Goal: Task Accomplishment & Management: Use online tool/utility

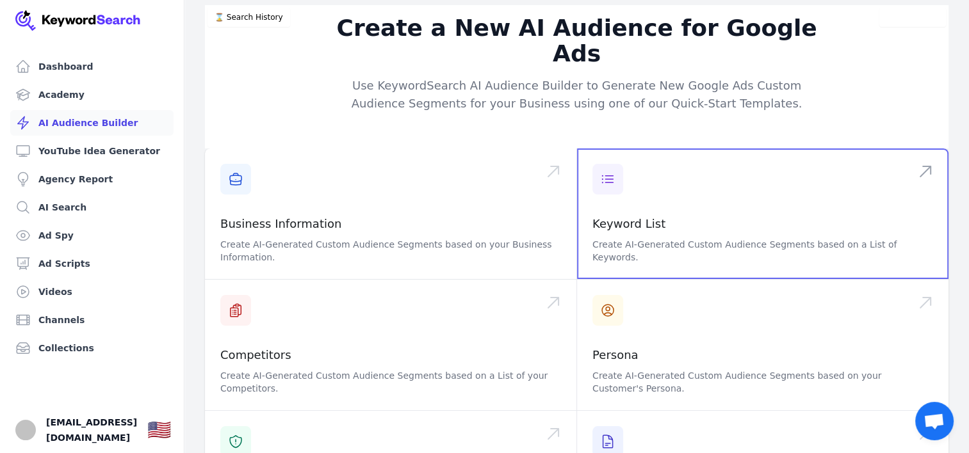
click at [670, 184] on span at bounding box center [762, 214] width 371 height 131
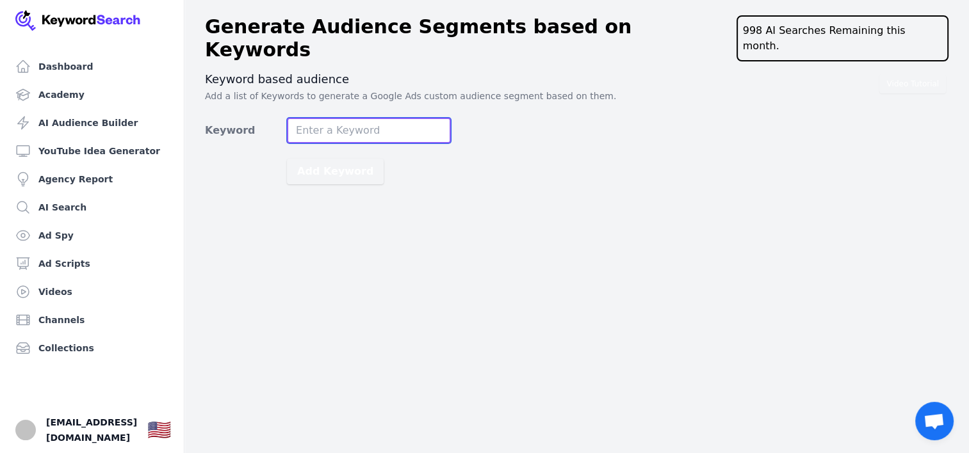
click at [328, 118] on input "Keyword" at bounding box center [369, 131] width 164 height 26
type input "stock options"
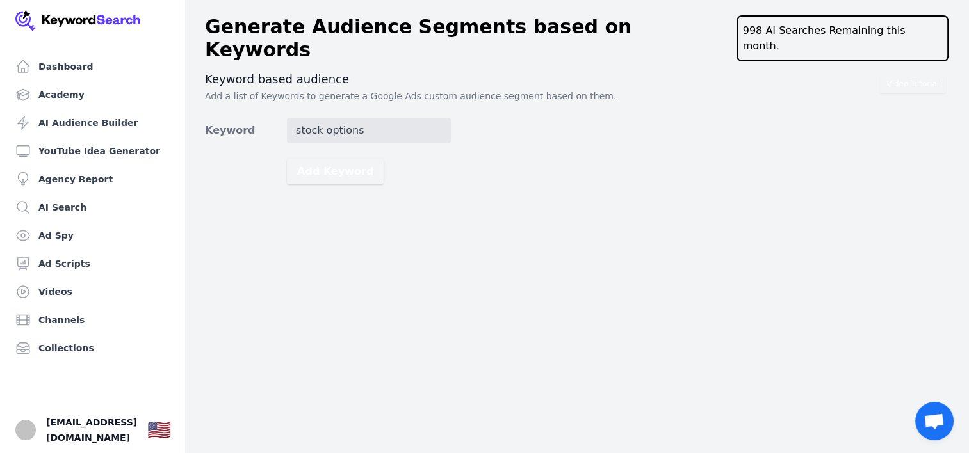
click at [529, 94] on div "Video Tutorial Keyword based audience Add a list of Keywords to generate a Goog…" at bounding box center [576, 128] width 743 height 113
click at [324, 159] on button "Add Keyword" at bounding box center [335, 172] width 97 height 26
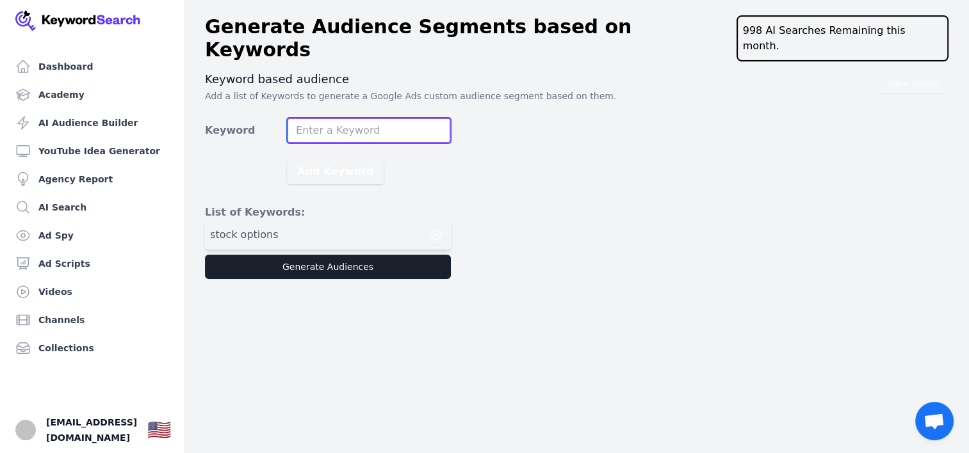
click at [331, 118] on input "Keyword" at bounding box center [369, 131] width 164 height 26
type input "stock market"
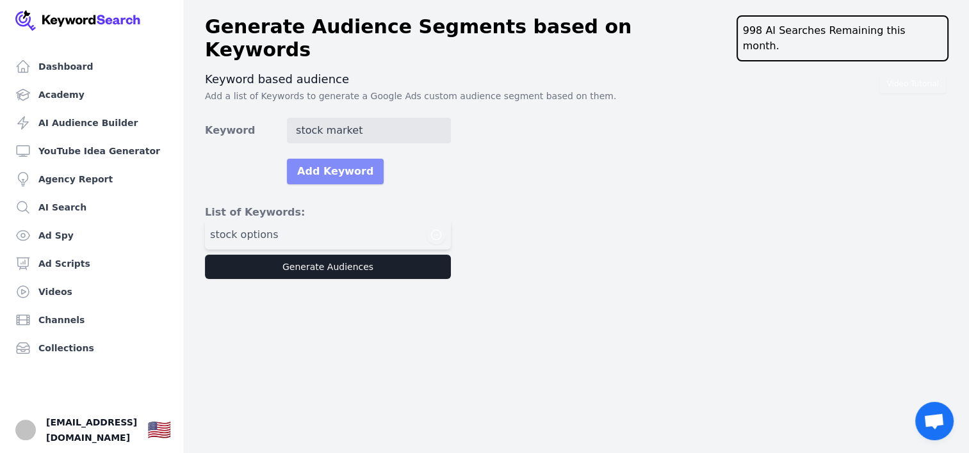
click at [331, 159] on button "Add Keyword" at bounding box center [335, 172] width 97 height 26
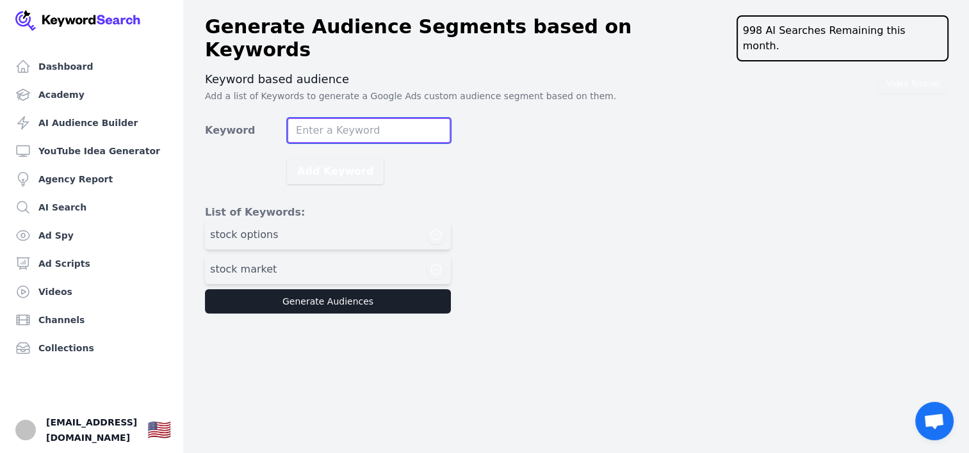
click at [348, 118] on input "Keyword" at bounding box center [369, 131] width 164 height 26
type input "day trading"
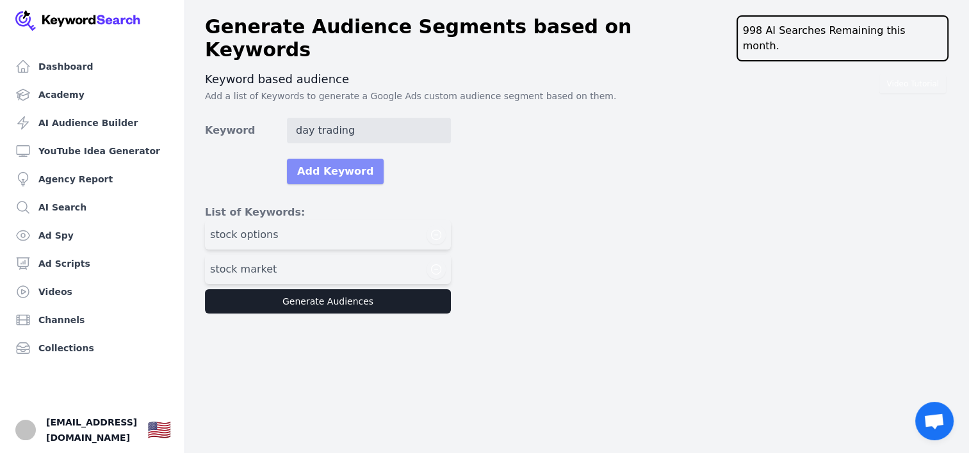
click at [353, 159] on button "Add Keyword" at bounding box center [335, 172] width 97 height 26
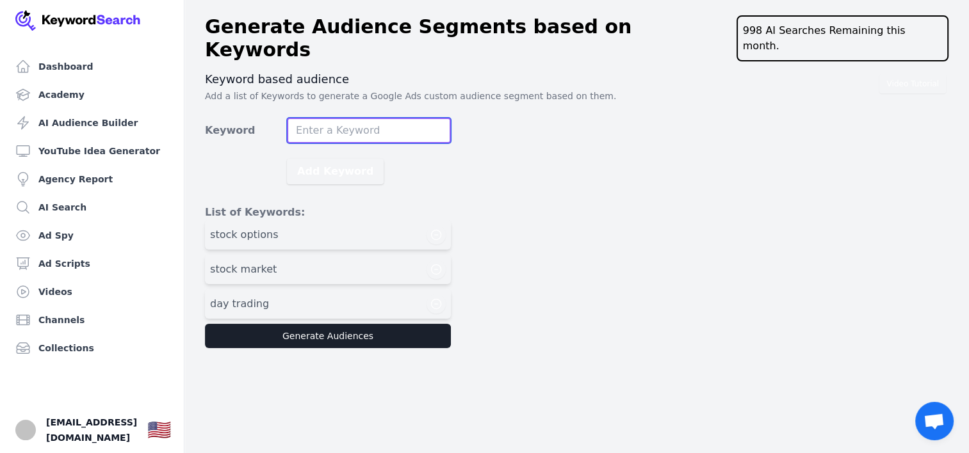
click at [346, 118] on input "Keyword" at bounding box center [369, 131] width 164 height 26
type input "swing trading"
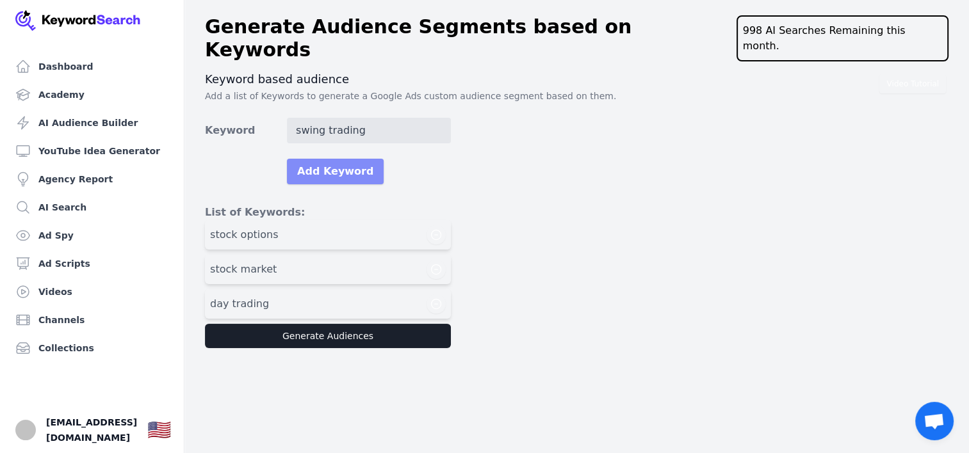
click at [315, 159] on button "Add Keyword" at bounding box center [335, 172] width 97 height 26
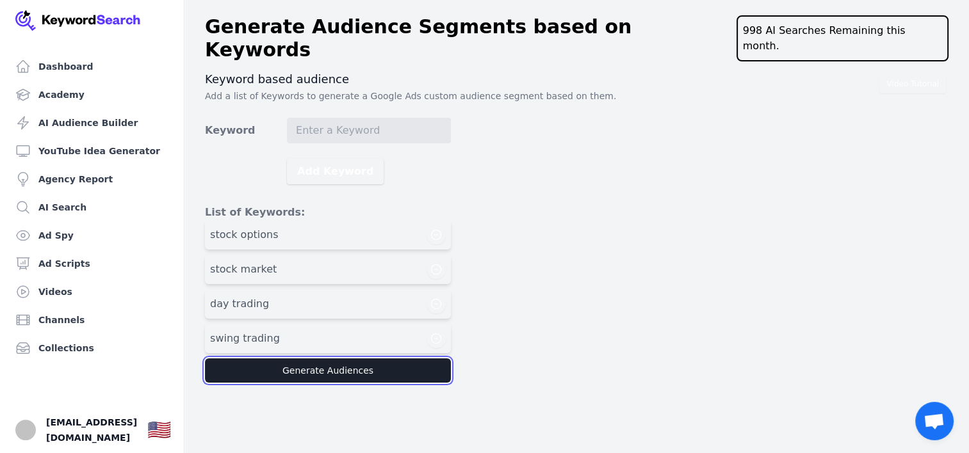
click at [292, 359] on button "Generate Audiences" at bounding box center [328, 371] width 246 height 24
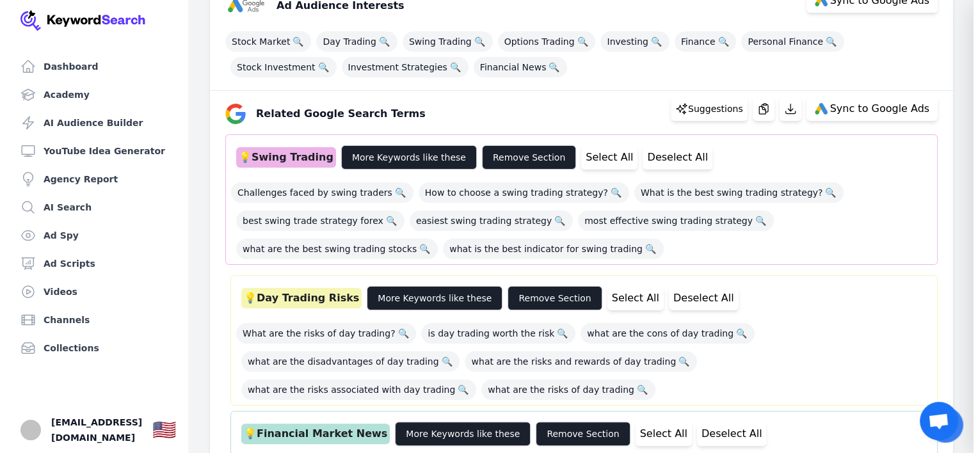
scroll to position [192, 0]
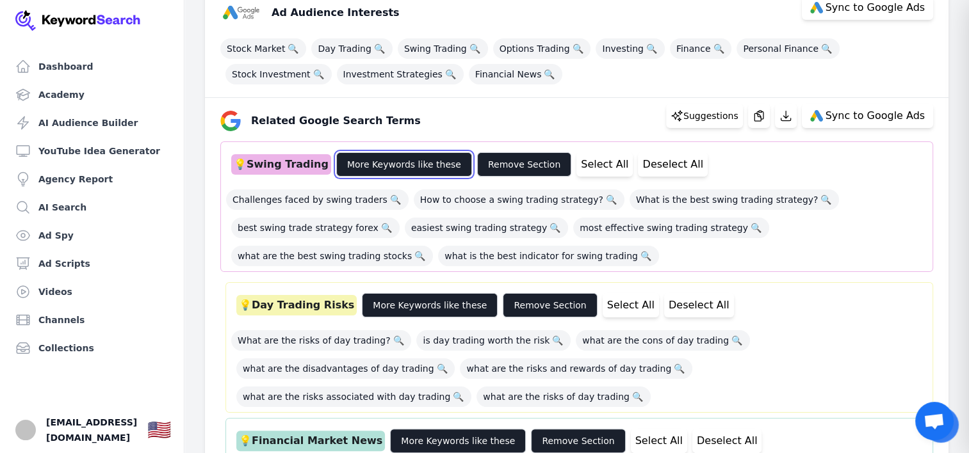
click at [387, 168] on button "More Keywords like these" at bounding box center [404, 164] width 136 height 24
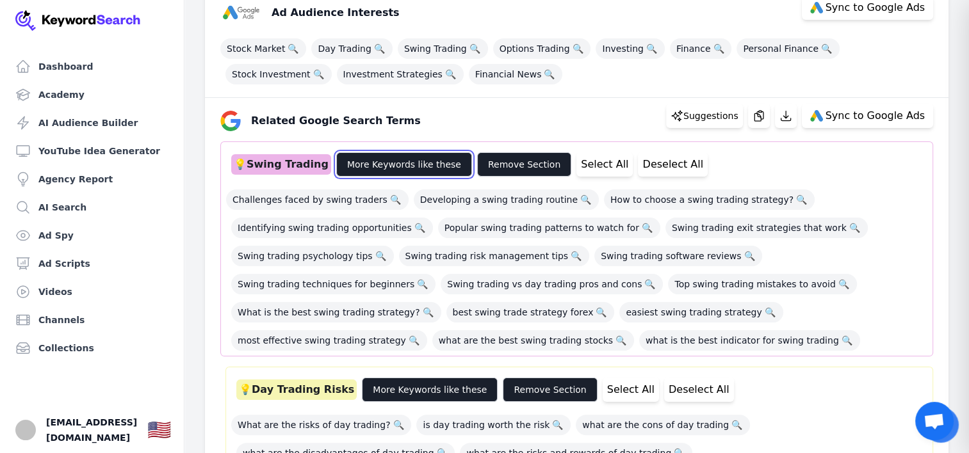
click at [387, 168] on button "More Keywords like these" at bounding box center [404, 164] width 136 height 24
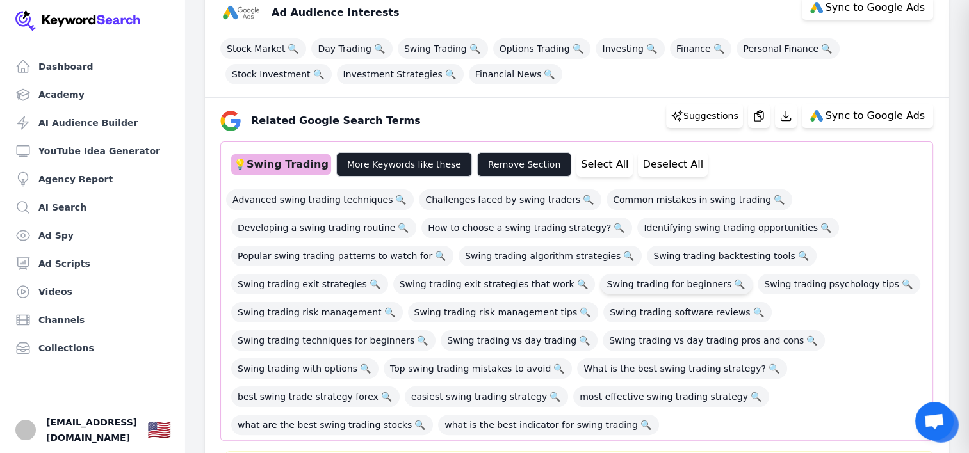
click at [621, 286] on span "Swing trading for beginners 🔍" at bounding box center [676, 284] width 152 height 20
click at [323, 318] on span "Swing trading risk management 🔍" at bounding box center [317, 312] width 172 height 20
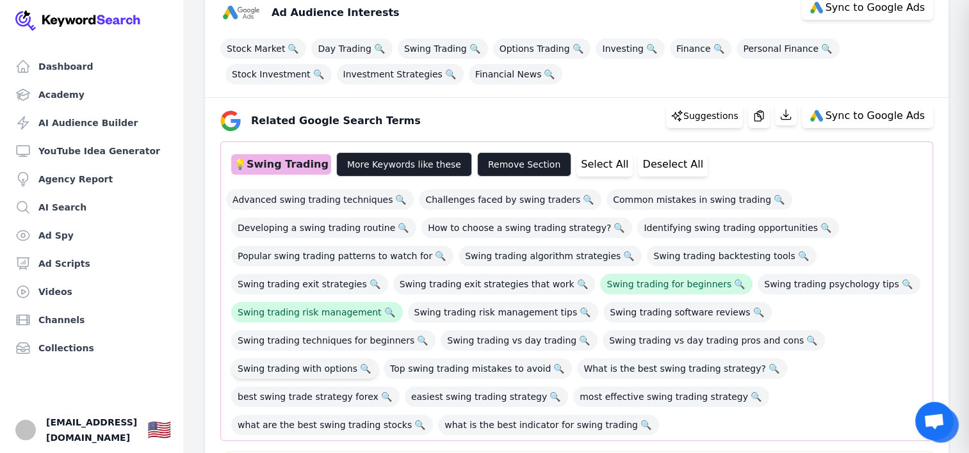
click at [295, 365] on span "Swing trading with options 🔍" at bounding box center [304, 369] width 147 height 20
click at [364, 342] on span "Swing trading techniques for beginners 🔍" at bounding box center [333, 340] width 204 height 20
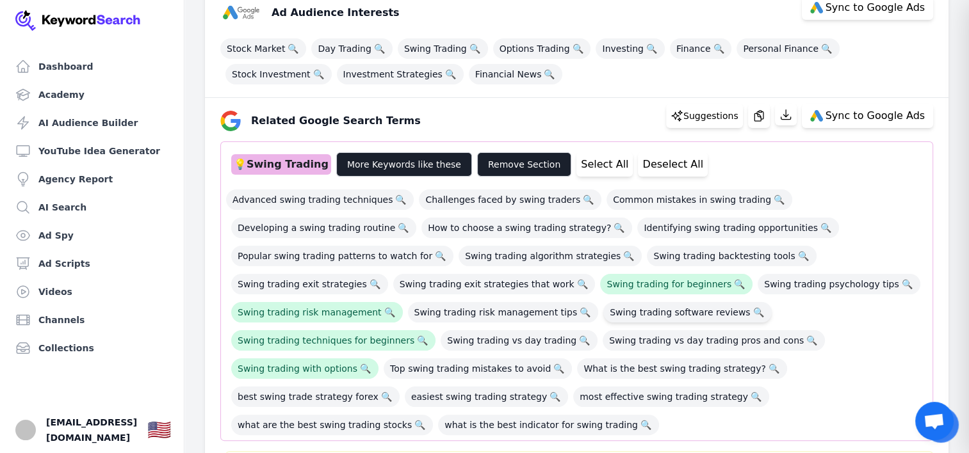
click at [645, 314] on span "Swing trading software reviews 🔍" at bounding box center [687, 312] width 168 height 20
click at [765, 287] on span "Swing trading psychology tips 🔍" at bounding box center [838, 284] width 163 height 20
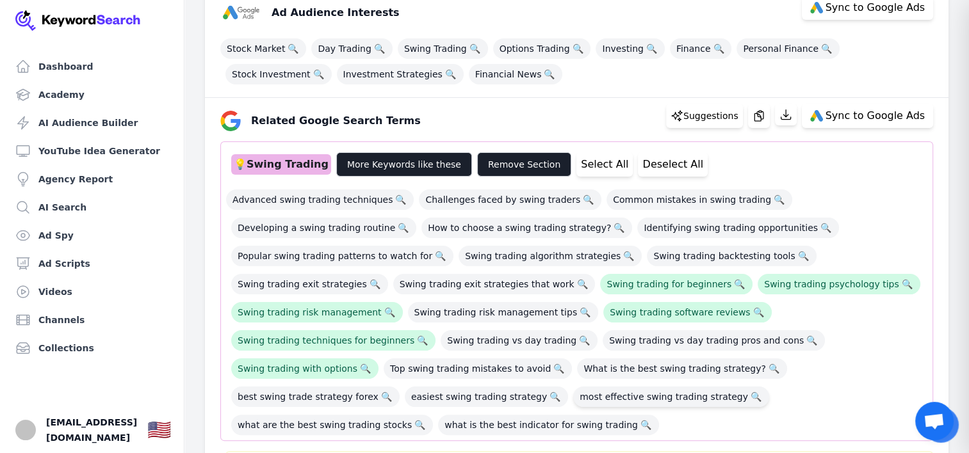
click at [573, 394] on span "most effective swing trading strategy 🔍" at bounding box center [671, 397] width 196 height 20
click at [405, 397] on span "easiest swing trading strategy 🔍" at bounding box center [486, 397] width 163 height 20
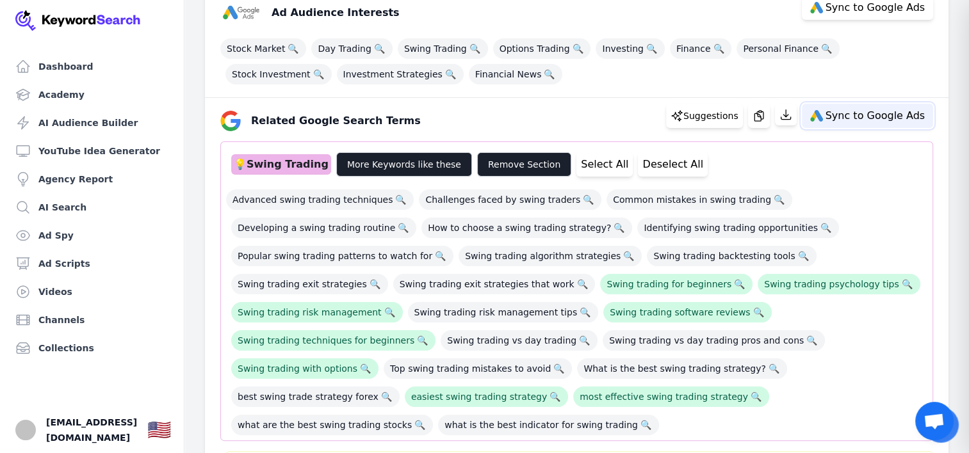
click at [852, 117] on span "Sync to Google Ads" at bounding box center [874, 116] width 99 height 10
select select "relatedGoogleSearchTerms"
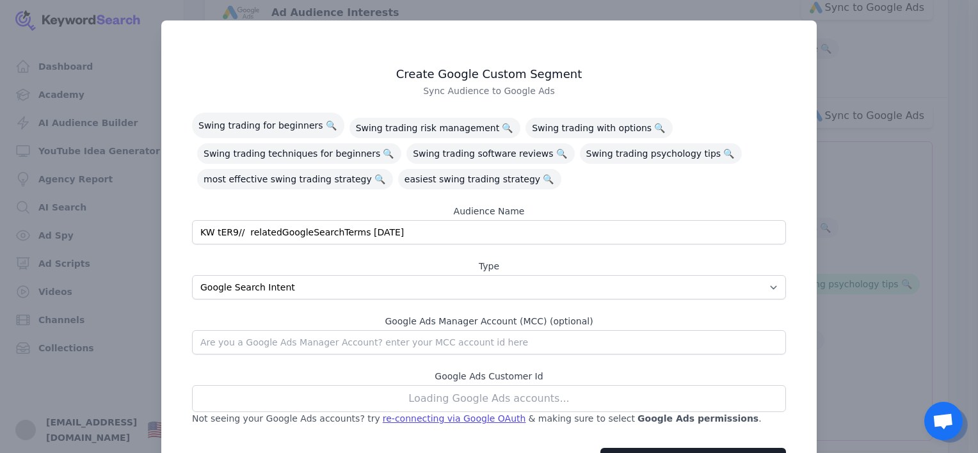
scroll to position [61, 0]
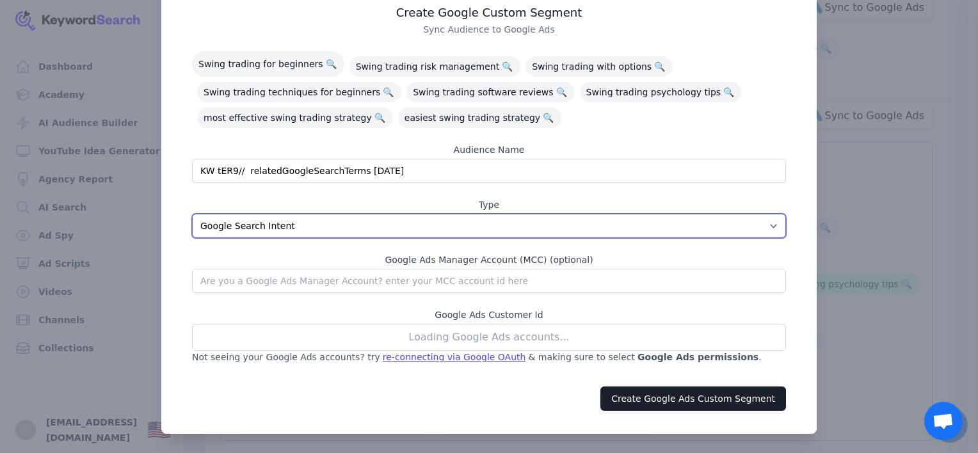
click at [764, 225] on select "App Interests / Affinity Google Search Intent URL" at bounding box center [489, 226] width 594 height 24
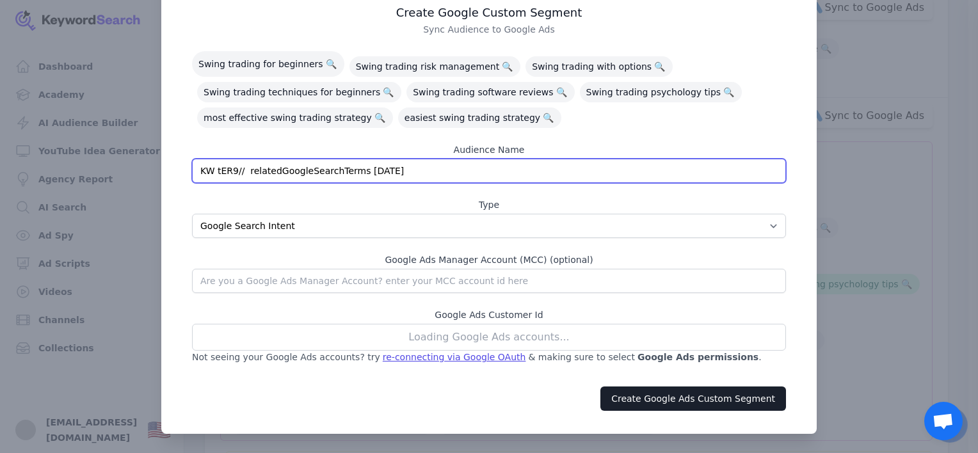
drag, startPoint x: 430, startPoint y: 175, endPoint x: 62, endPoint y: 160, distance: 368.4
click at [62, 160] on div "​ Create Google Custom Segment Sync Audience to Google Ads Swing trading for be…" at bounding box center [489, 197] width 978 height 516
type input "SWING TRADING SEGMENTS"
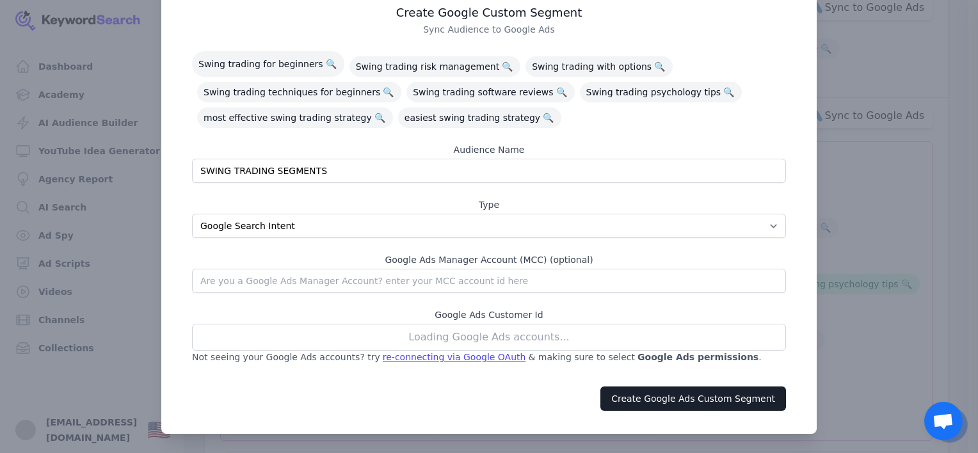
click at [533, 335] on div "Loading Google Ads accounts..." at bounding box center [489, 337] width 594 height 27
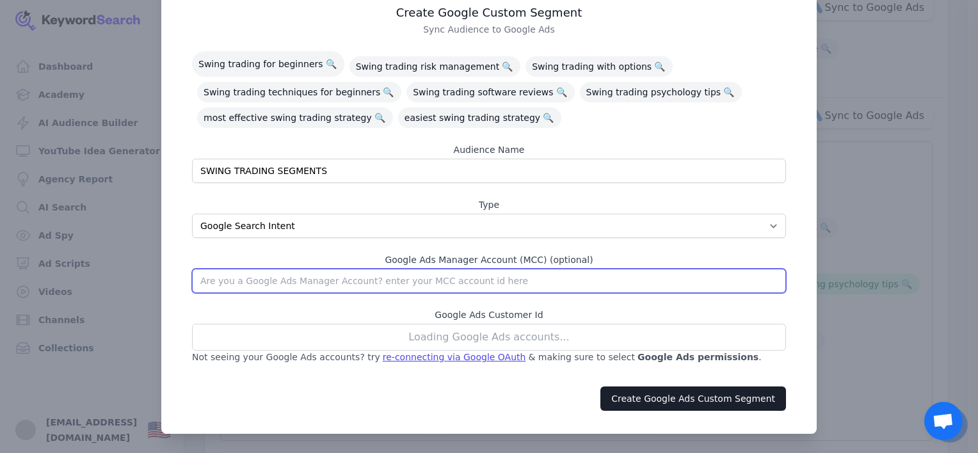
click at [558, 284] on input "text" at bounding box center [489, 281] width 594 height 24
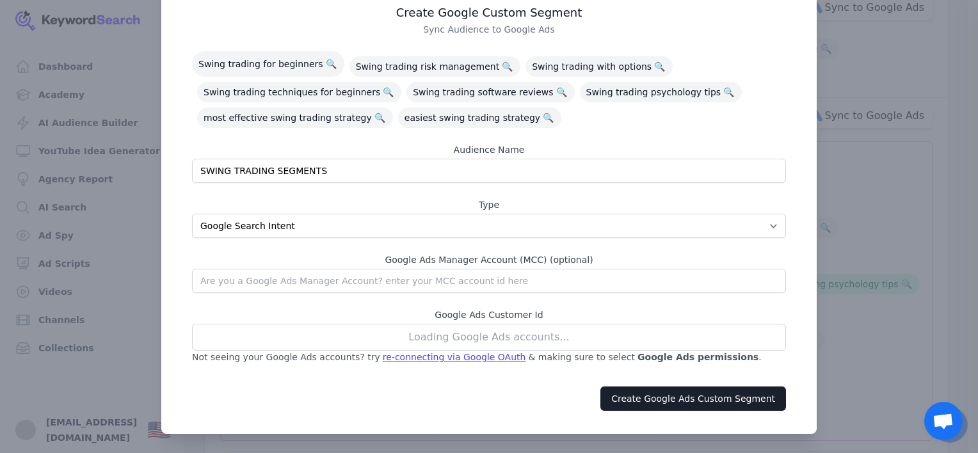
click at [574, 335] on div "Loading Google Ads accounts..." at bounding box center [489, 337] width 594 height 27
click at [457, 361] on div "re-connecting via Google OAuth" at bounding box center [454, 357] width 143 height 13
click at [448, 360] on div "re-connecting via Google OAuth" at bounding box center [454, 357] width 143 height 13
click at [387, 355] on div "re-connecting via Google OAuth" at bounding box center [454, 357] width 143 height 13
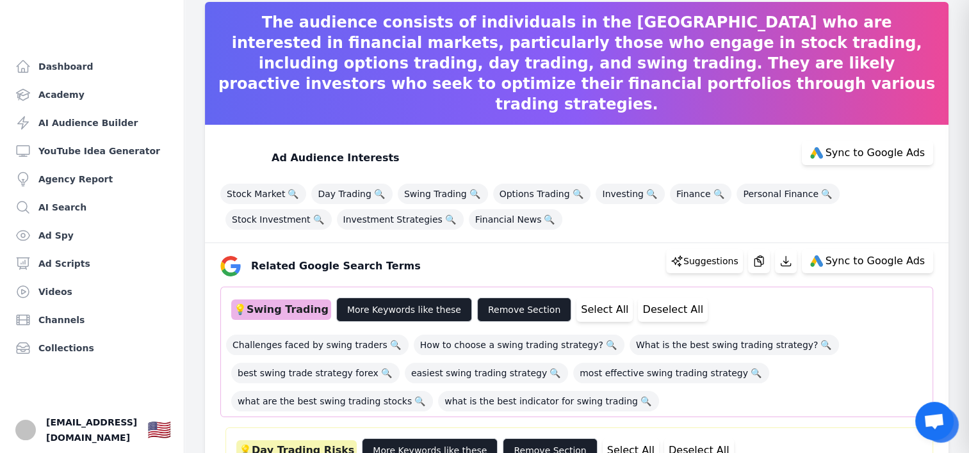
scroll to position [128, 0]
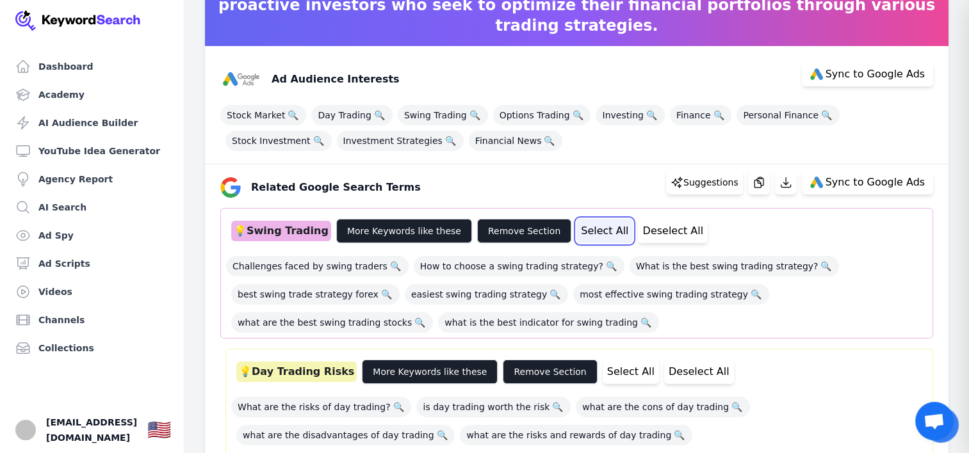
click at [583, 229] on button "Select All" at bounding box center [604, 231] width 56 height 24
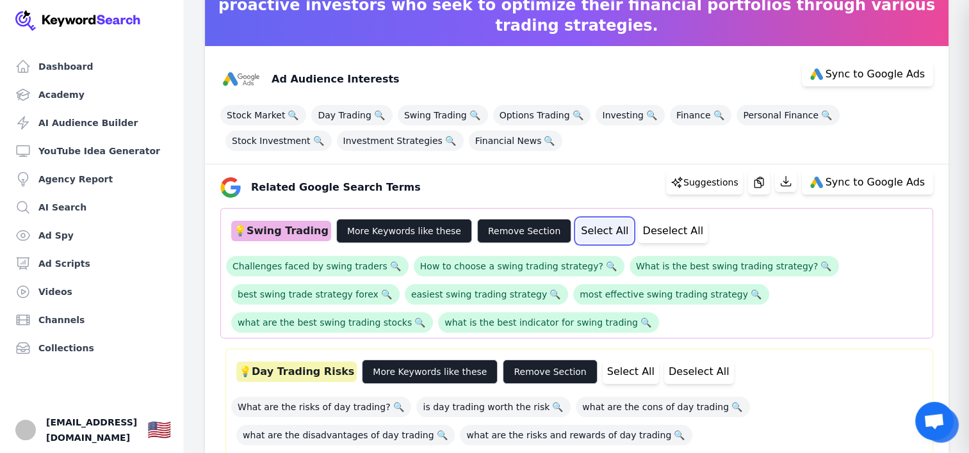
click at [583, 229] on button "Select All" at bounding box center [604, 231] width 56 height 24
click at [640, 235] on button "Deselect All" at bounding box center [673, 231] width 70 height 24
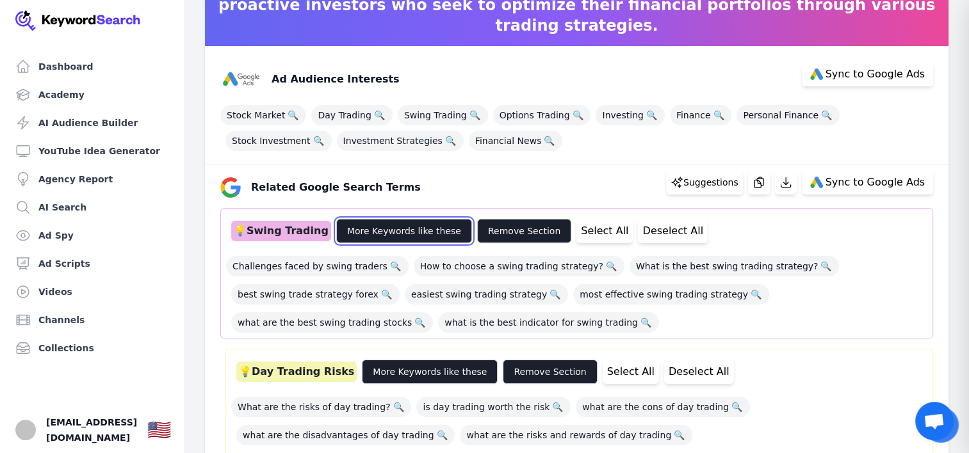
click at [366, 234] on button "More Keywords like these" at bounding box center [404, 231] width 136 height 24
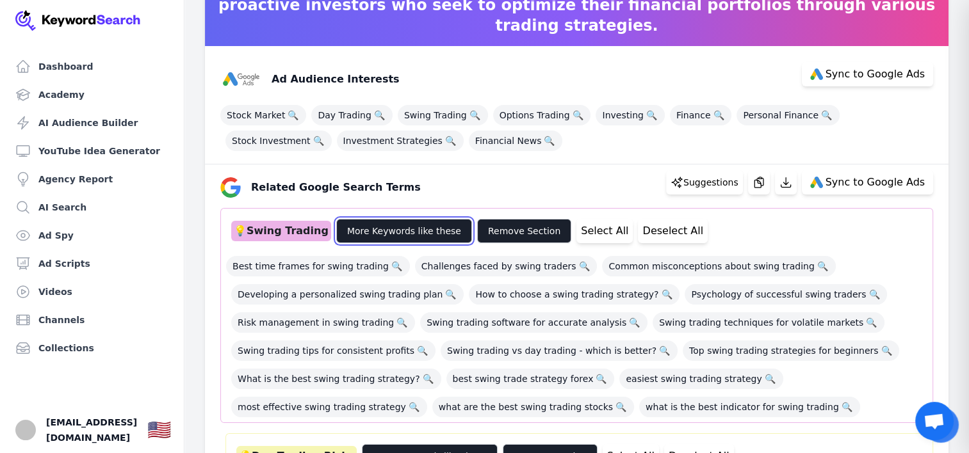
click at [366, 234] on button "More Keywords like these" at bounding box center [404, 231] width 136 height 24
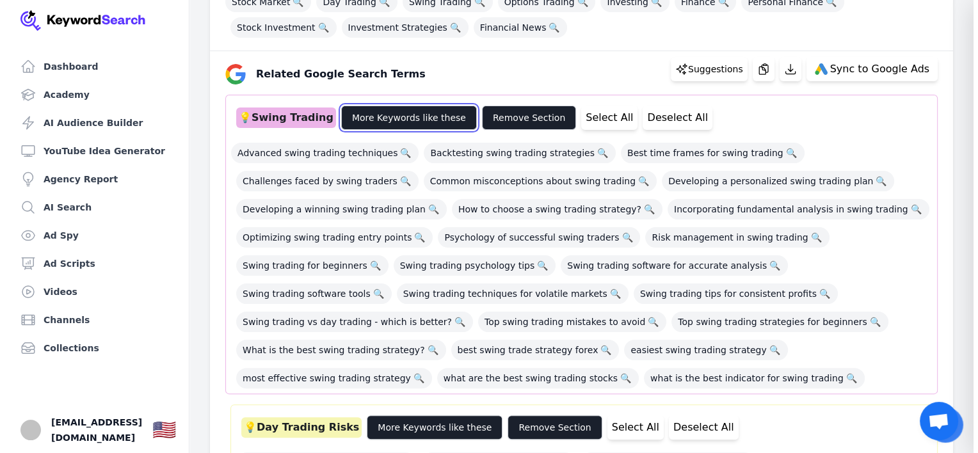
scroll to position [256, 0]
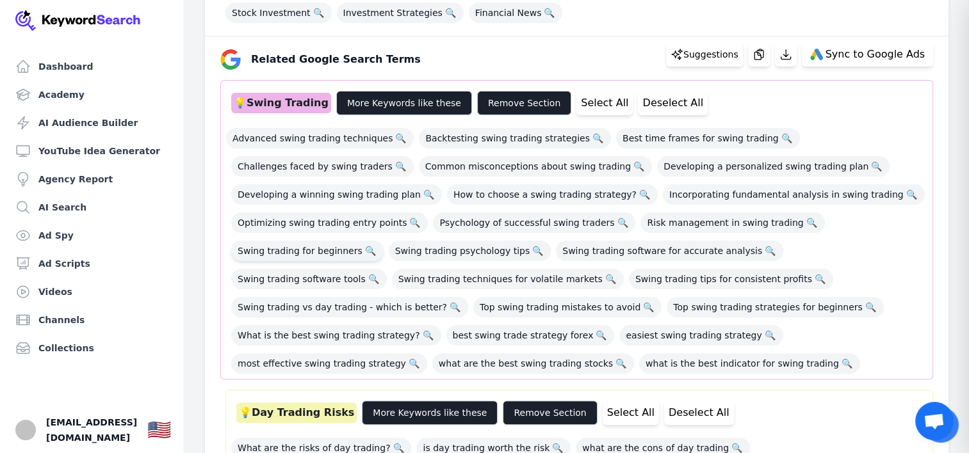
click at [295, 251] on span "Swing trading for beginners 🔍" at bounding box center [307, 251] width 152 height 20
click at [476, 254] on span "Swing trading psychology tips 🔍" at bounding box center [470, 251] width 163 height 20
click at [629, 282] on span "Swing trading tips for consistent profits 🔍" at bounding box center [731, 279] width 204 height 20
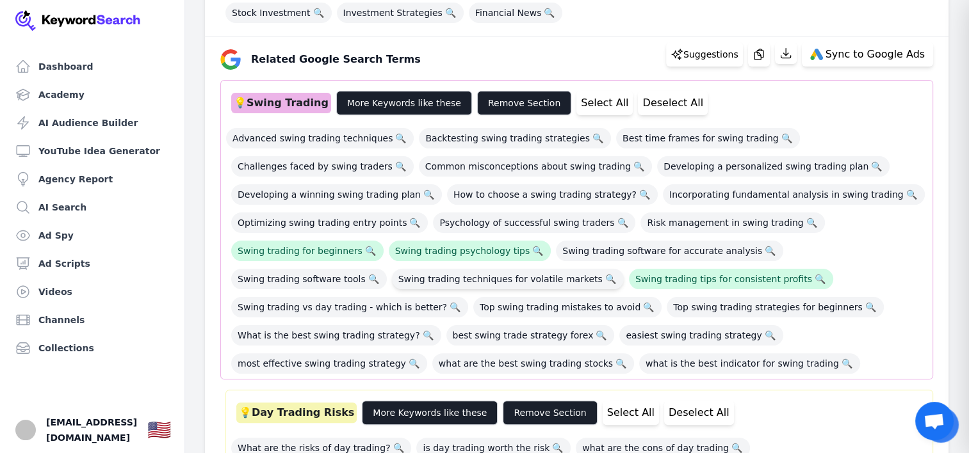
click at [392, 284] on span "Swing trading techniques for volatile markets 🔍" at bounding box center [508, 279] width 232 height 20
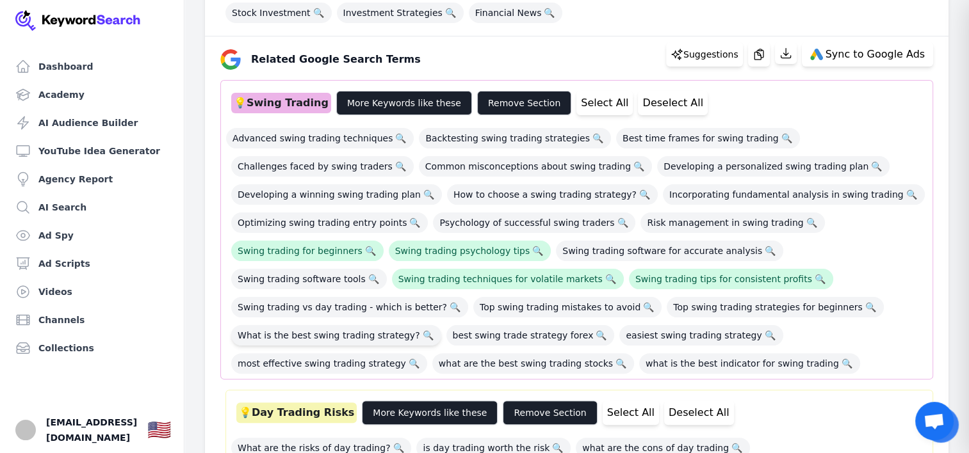
click at [441, 325] on span "What is the best swing trading strategy? 🔍" at bounding box center [336, 335] width 210 height 20
click at [315, 227] on span "Optimizing swing trading entry points 🔍" at bounding box center [329, 223] width 197 height 20
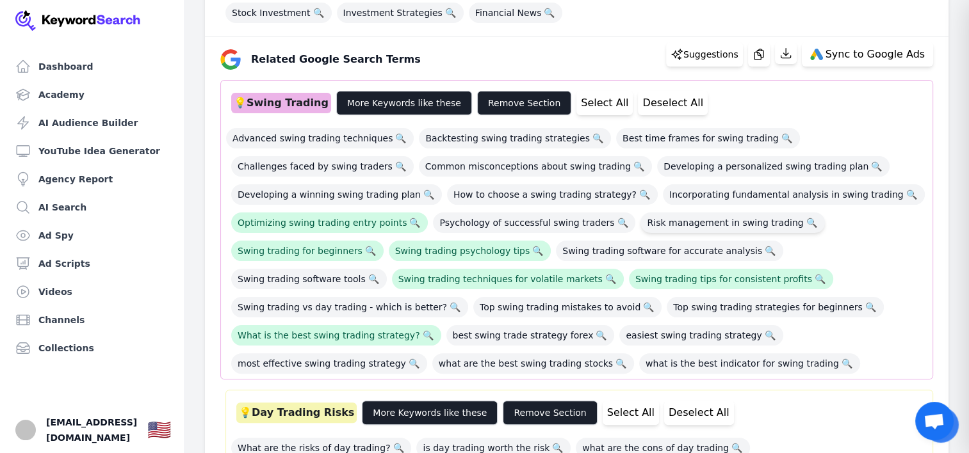
click at [671, 221] on span "Risk management in swing trading 🔍" at bounding box center [732, 223] width 184 height 20
click at [548, 226] on span "Psychology of successful swing traders 🔍" at bounding box center [534, 223] width 202 height 20
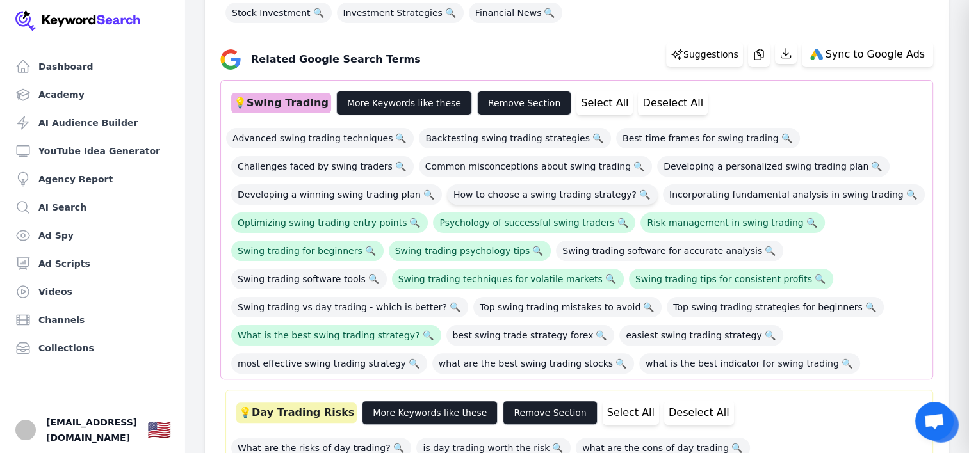
click at [540, 197] on span "How to choose a swing trading strategy? 🔍" at bounding box center [552, 194] width 211 height 20
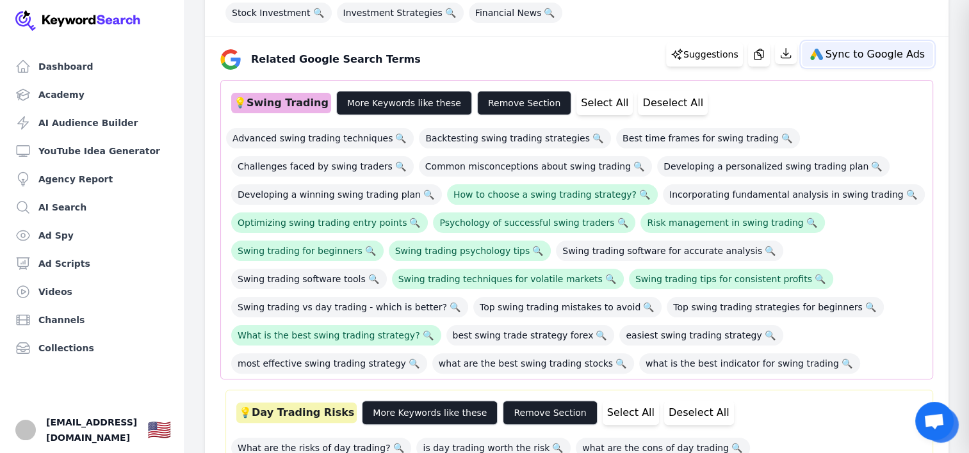
click at [850, 58] on span "Sync to Google Ads" at bounding box center [874, 54] width 99 height 10
select select "relatedGoogleSearchTerms"
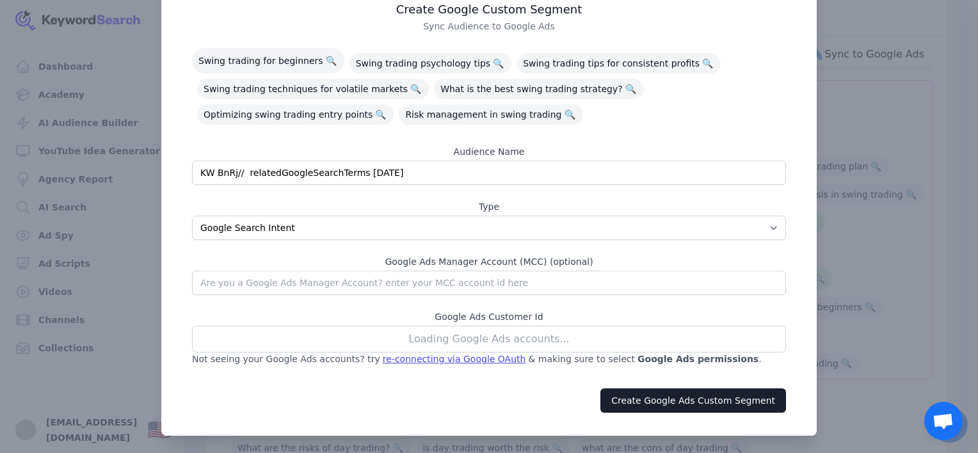
scroll to position [67, 0]
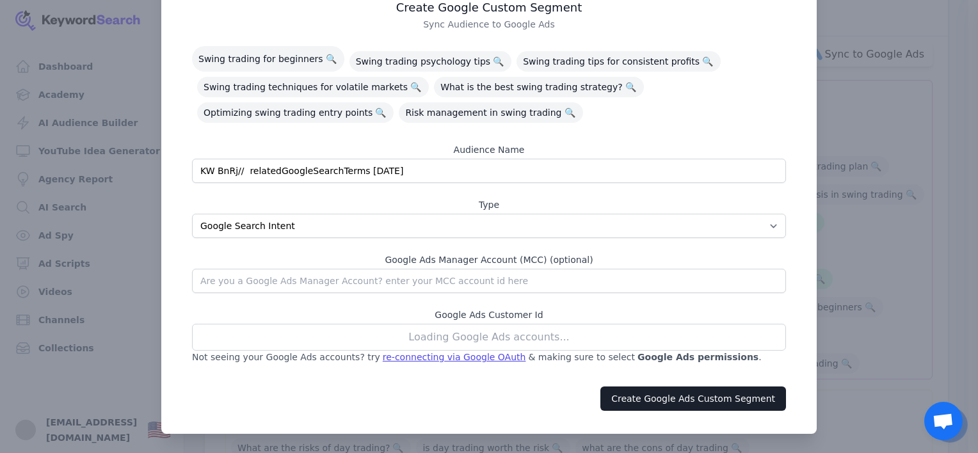
drag, startPoint x: 417, startPoint y: 169, endPoint x: 141, endPoint y: 169, distance: 276.6
click at [141, 169] on div "​ Create Google Custom Segment Sync Audience to Google Ads Swing trading for be…" at bounding box center [489, 193] width 978 height 521
type input "SWING TRADING SEGMENTS"
click at [568, 331] on div "Loading Google Ads accounts..." at bounding box center [489, 337] width 594 height 27
click at [531, 335] on div "Loading Google Ads accounts..." at bounding box center [489, 337] width 594 height 27
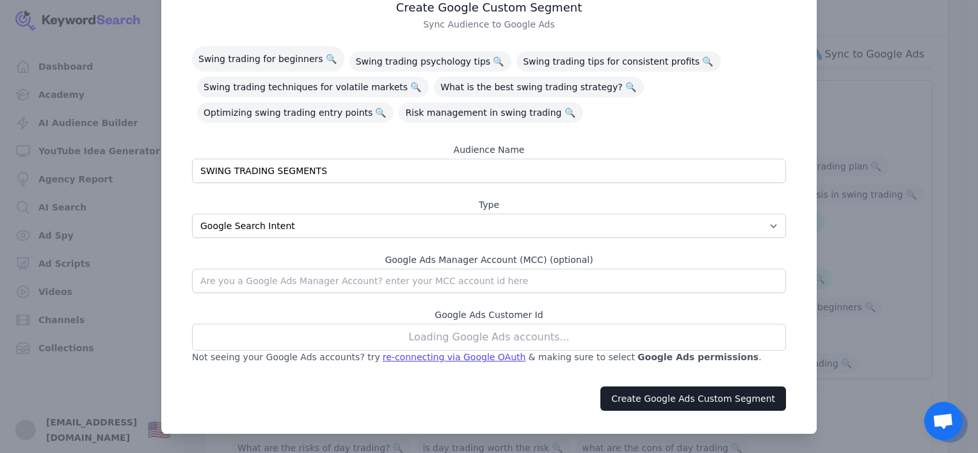
click at [883, 318] on div at bounding box center [489, 226] width 978 height 453
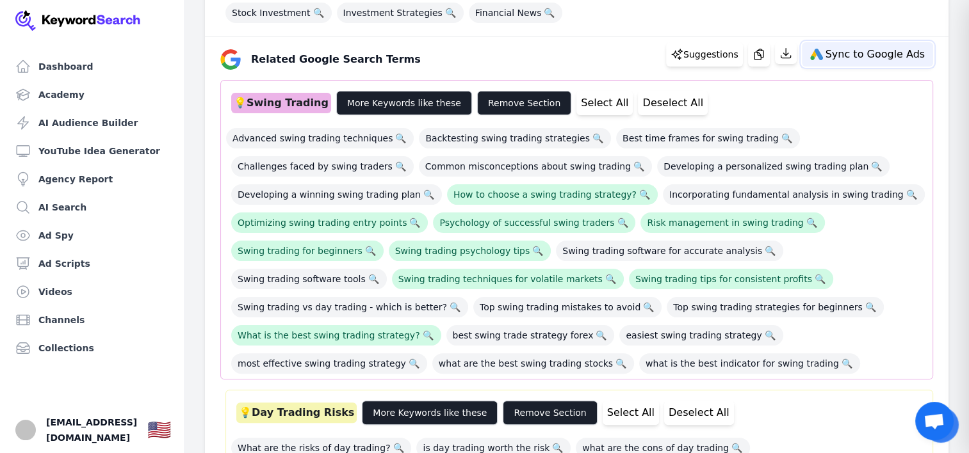
click at [853, 51] on span "Sync to Google Ads" at bounding box center [874, 54] width 99 height 10
select select "relatedGoogleSearchTerms"
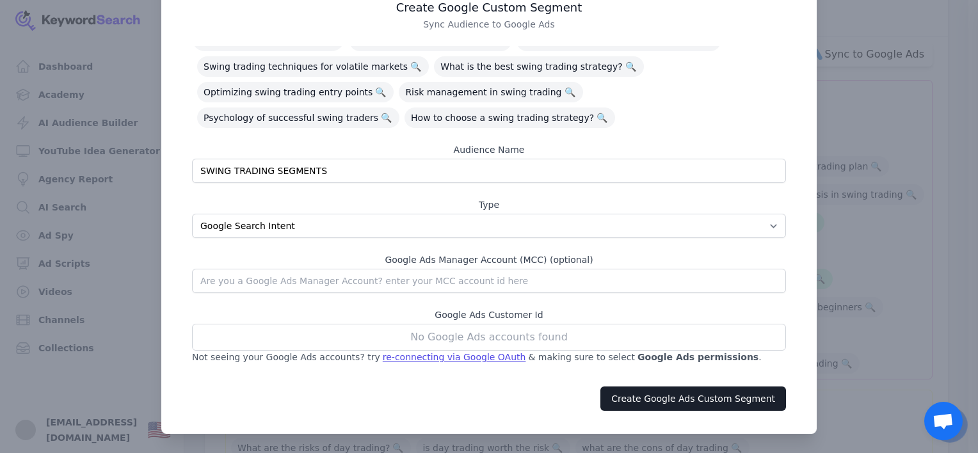
click at [926, 96] on div at bounding box center [489, 226] width 978 height 453
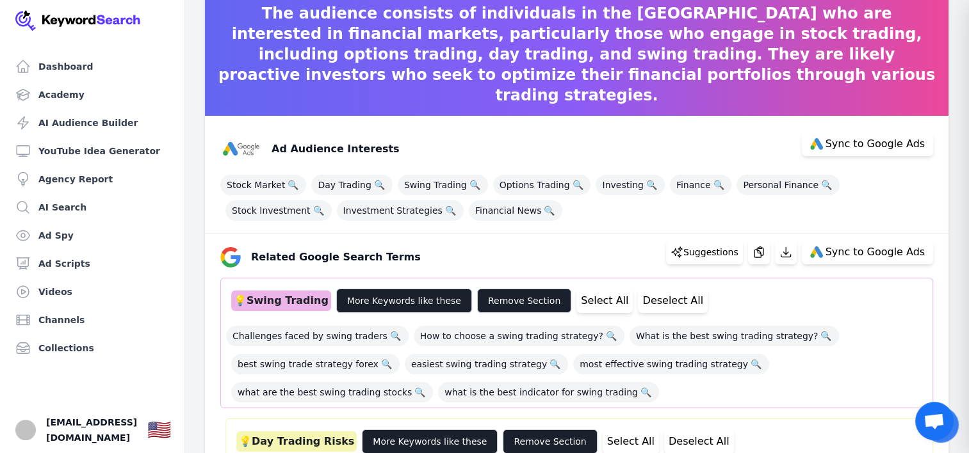
scroll to position [79, 0]
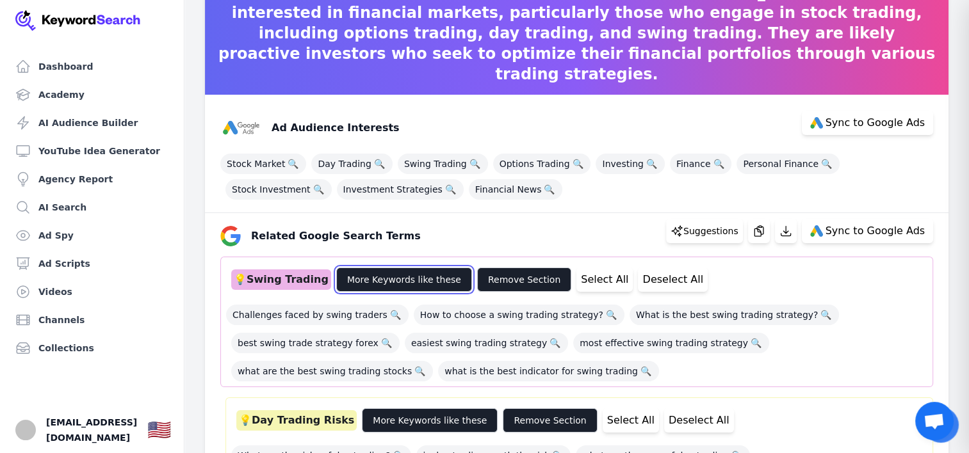
click at [408, 279] on button "More Keywords like these" at bounding box center [404, 280] width 136 height 24
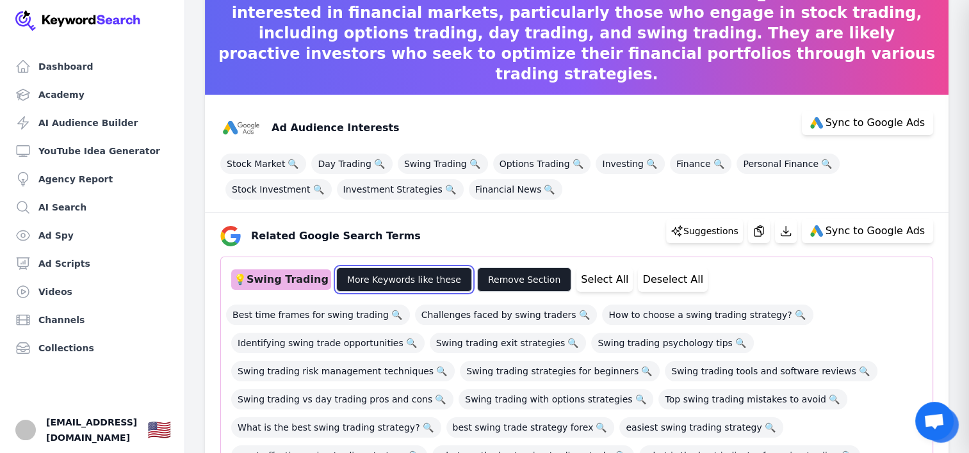
click at [408, 279] on button "More Keywords like these" at bounding box center [404, 280] width 136 height 24
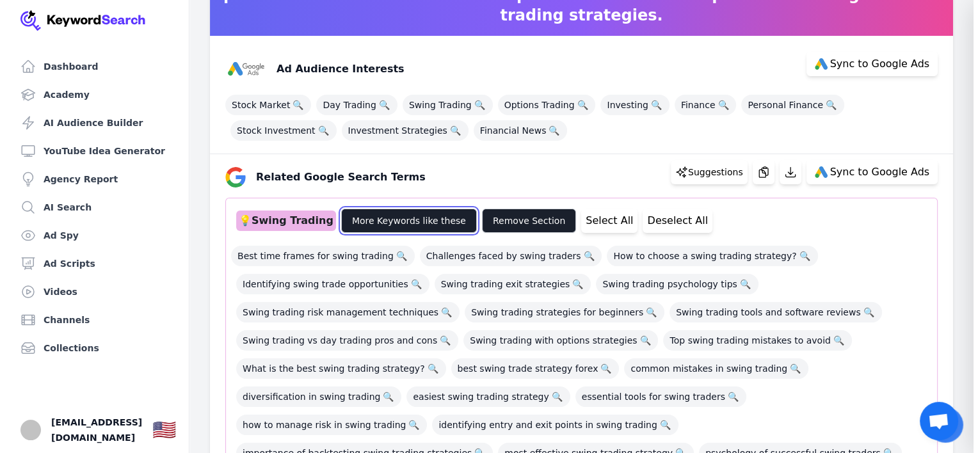
scroll to position [207, 0]
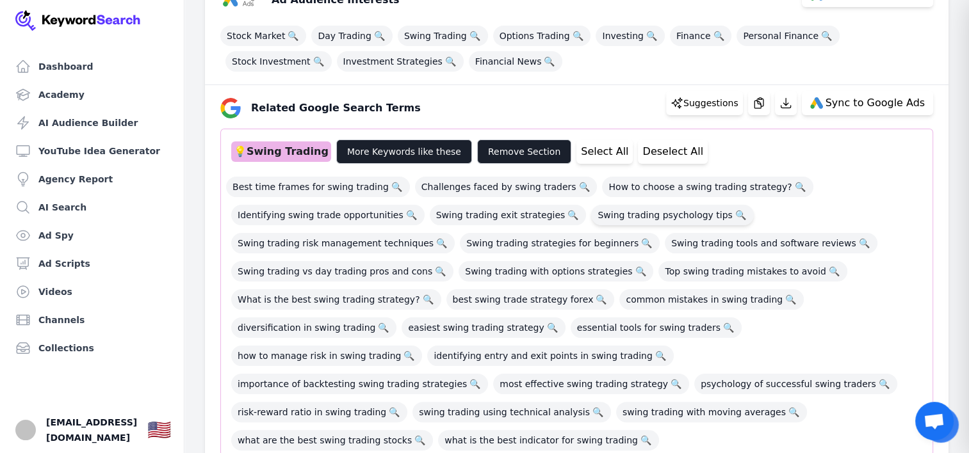
click at [667, 213] on span "Swing trading psychology tips 🔍" at bounding box center [672, 215] width 163 height 20
click at [363, 248] on span "Swing trading risk management techniques 🔍" at bounding box center [342, 243] width 223 height 20
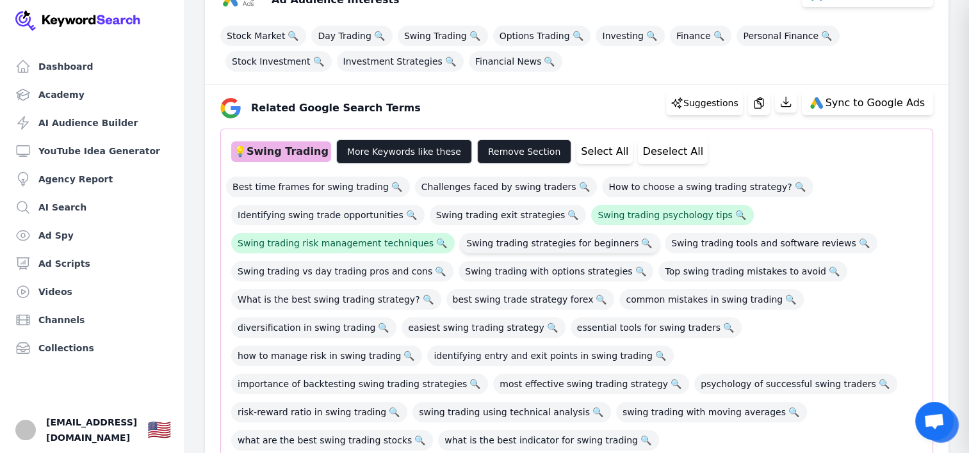
click at [521, 250] on span "Swing trading strategies for beginners 🔍" at bounding box center [560, 243] width 200 height 20
click at [491, 275] on span "Swing trading with options strategies 🔍" at bounding box center [555, 271] width 195 height 20
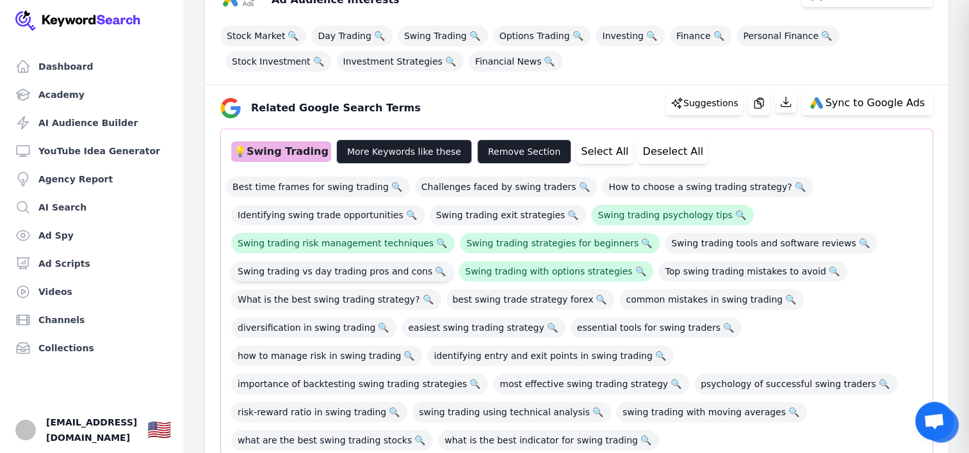
click at [384, 268] on span "Swing trading vs day trading pros and cons 🔍" at bounding box center [342, 271] width 222 height 20
click at [343, 305] on span "What is the best swing trading strategy? 🔍" at bounding box center [336, 299] width 210 height 20
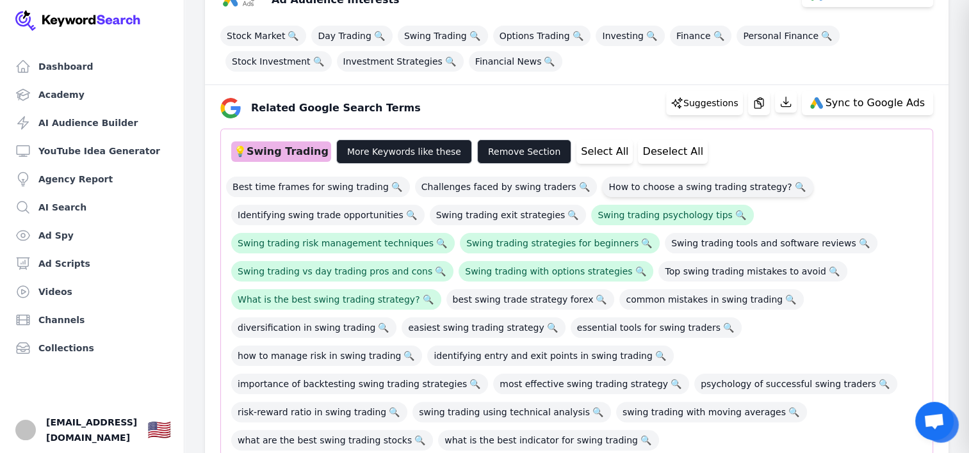
click at [684, 194] on span "How to choose a swing trading strategy? 🔍" at bounding box center [707, 187] width 211 height 20
click at [298, 193] on span "Best time frames for swing trading 🔍" at bounding box center [318, 187] width 184 height 20
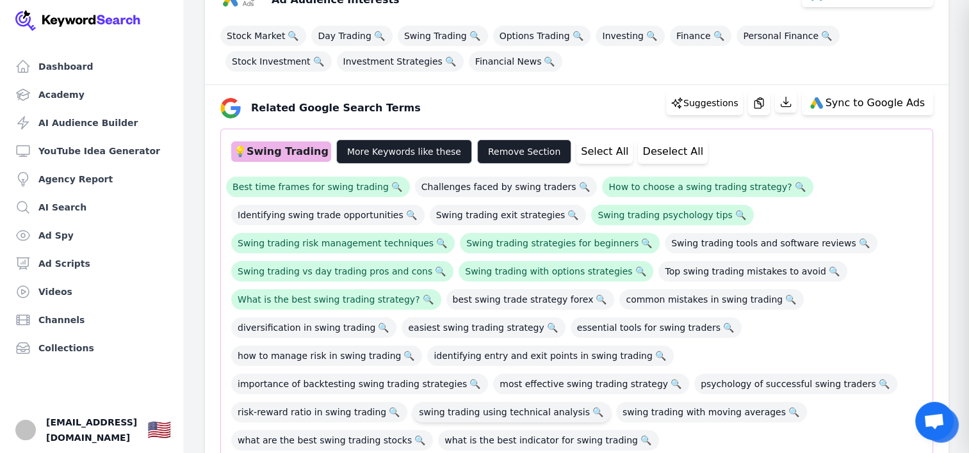
click at [611, 402] on span "swing trading using technical analysis 🔍" at bounding box center [511, 412] width 198 height 20
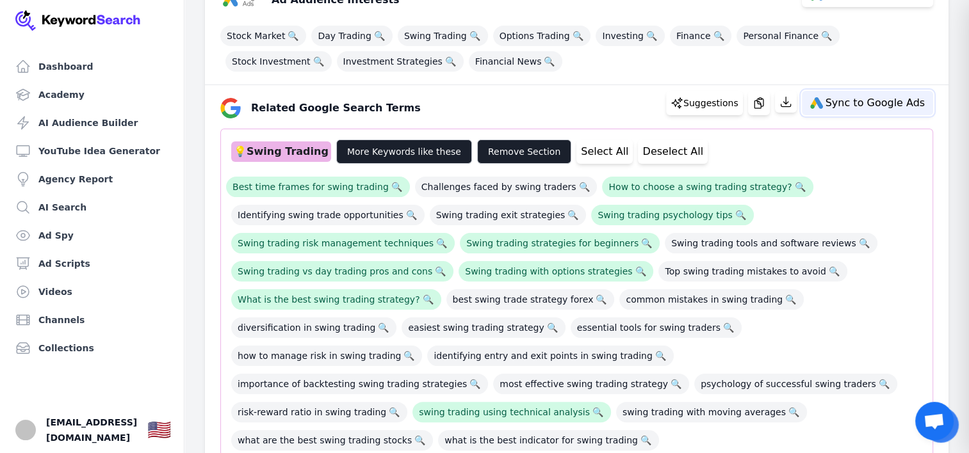
click at [868, 105] on span "Sync to Google Ads" at bounding box center [874, 103] width 99 height 10
select select "relatedGoogleSearchTerms"
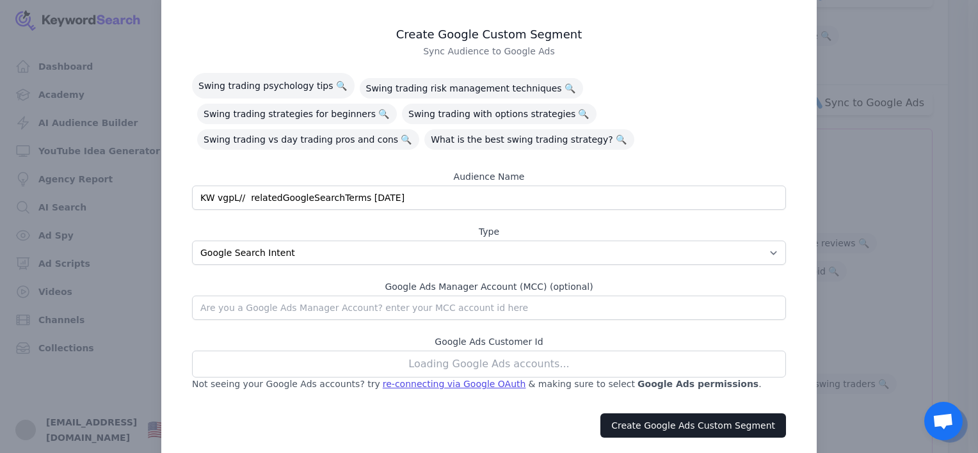
scroll to position [61, 0]
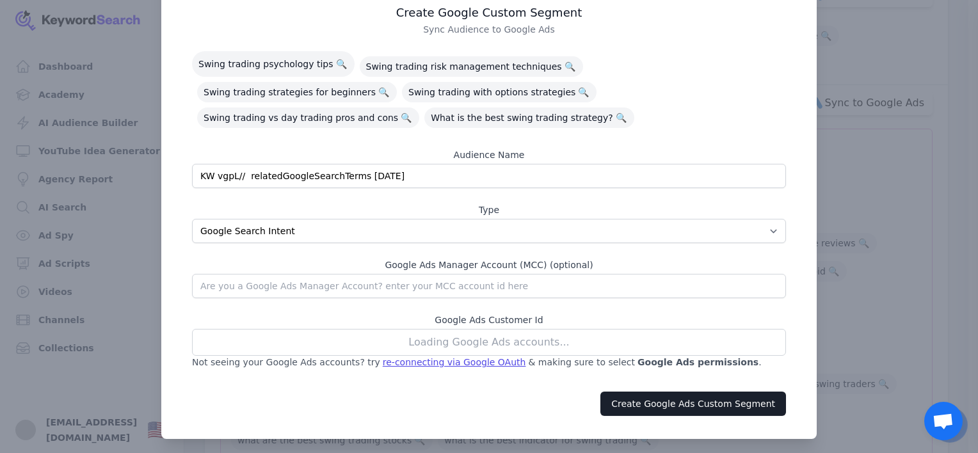
click at [441, 337] on div "Loading Google Ads accounts..." at bounding box center [489, 342] width 594 height 27
click at [817, 200] on div at bounding box center [489, 226] width 978 height 453
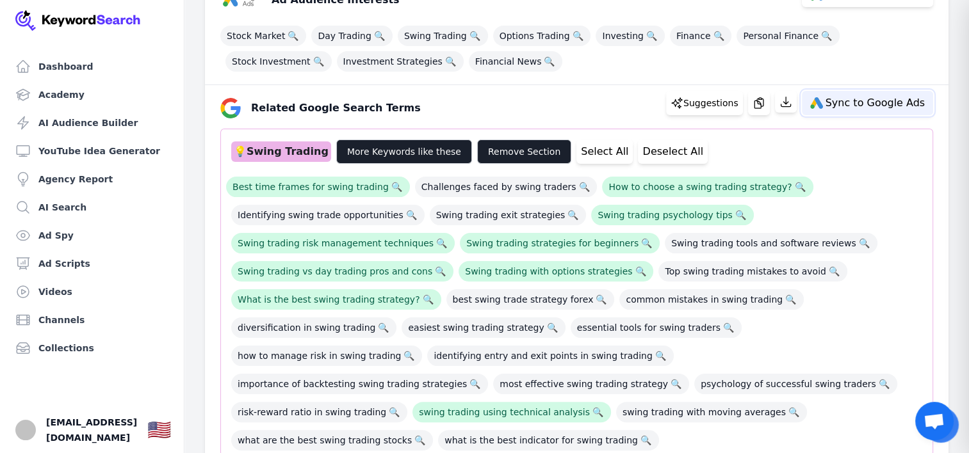
click at [859, 98] on span "Sync to Google Ads" at bounding box center [874, 103] width 99 height 10
select select "relatedGoogleSearchTerms"
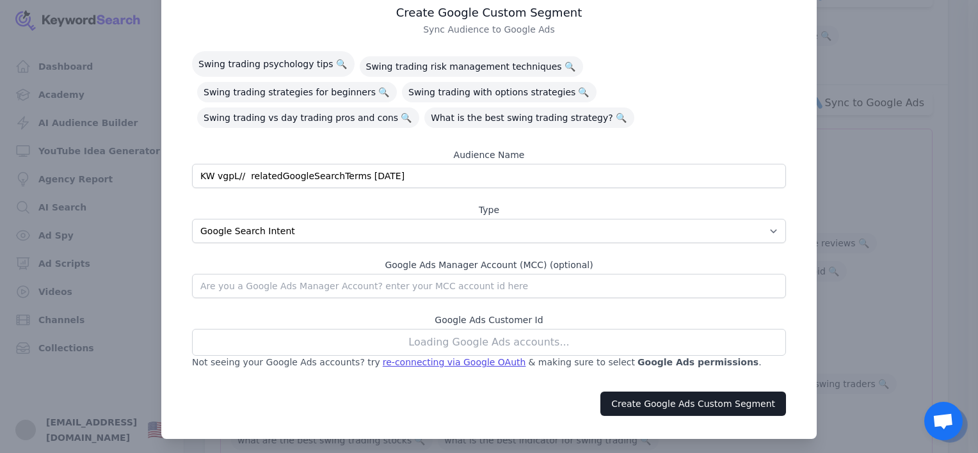
click at [362, 172] on input "KW vgpL// relatedGoogleSearchTerms 08/26/2025" at bounding box center [489, 176] width 594 height 24
click at [816, 271] on div at bounding box center [489, 226] width 978 height 453
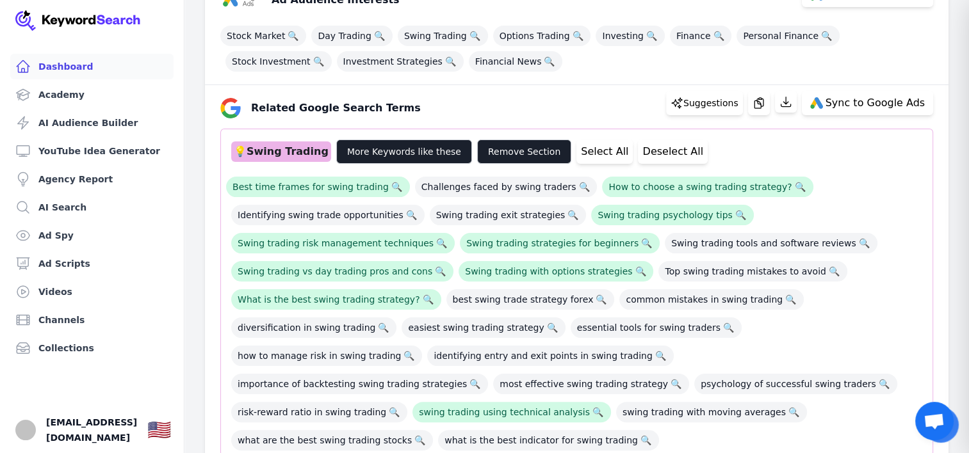
click at [58, 70] on link "Dashboard" at bounding box center [91, 67] width 163 height 26
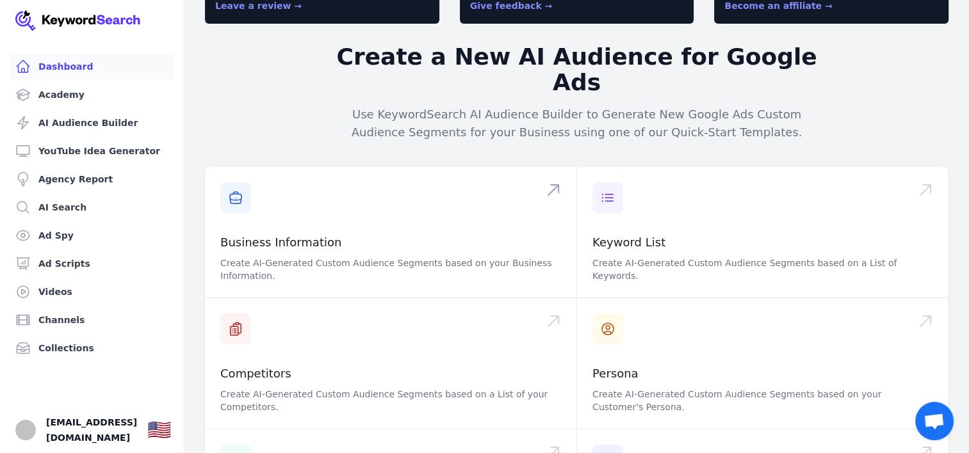
scroll to position [128, 0]
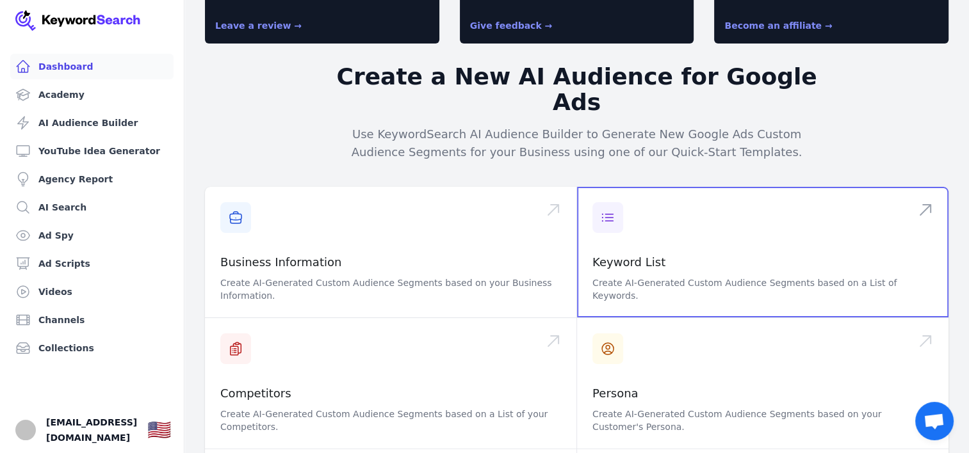
click at [673, 215] on span at bounding box center [762, 252] width 371 height 131
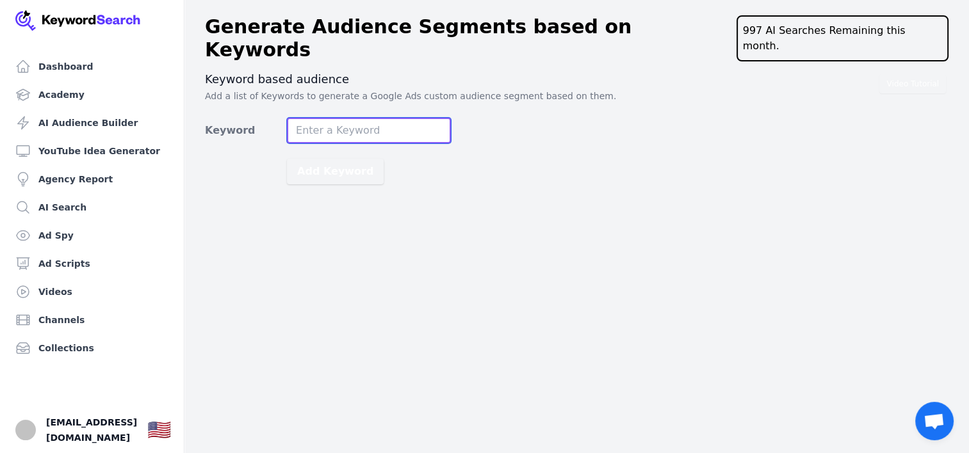
click at [357, 118] on input "Keyword" at bounding box center [369, 131] width 164 height 26
type input "stock options"
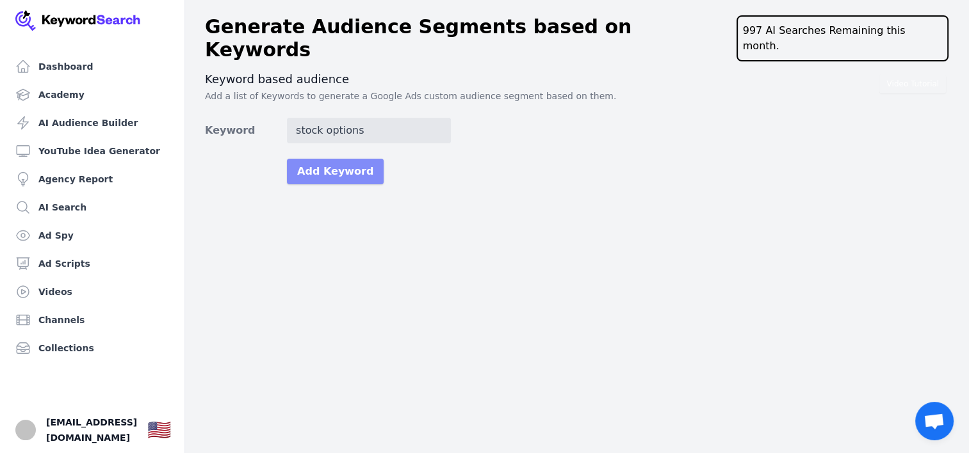
click at [335, 159] on button "Add Keyword" at bounding box center [335, 172] width 97 height 26
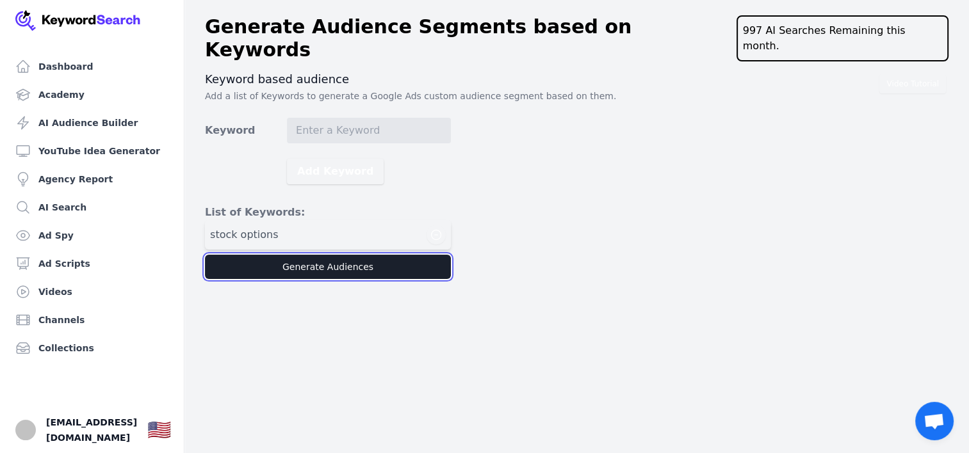
click at [339, 256] on button "Generate Audiences" at bounding box center [328, 267] width 246 height 24
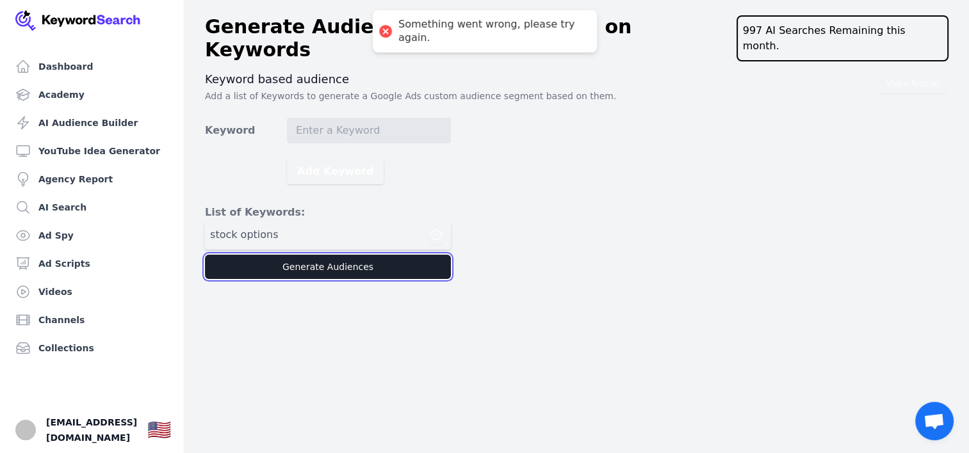
click at [346, 255] on button "Generate Audiences" at bounding box center [328, 267] width 246 height 24
